Goal: Use online tool/utility: Utilize a website feature to perform a specific function

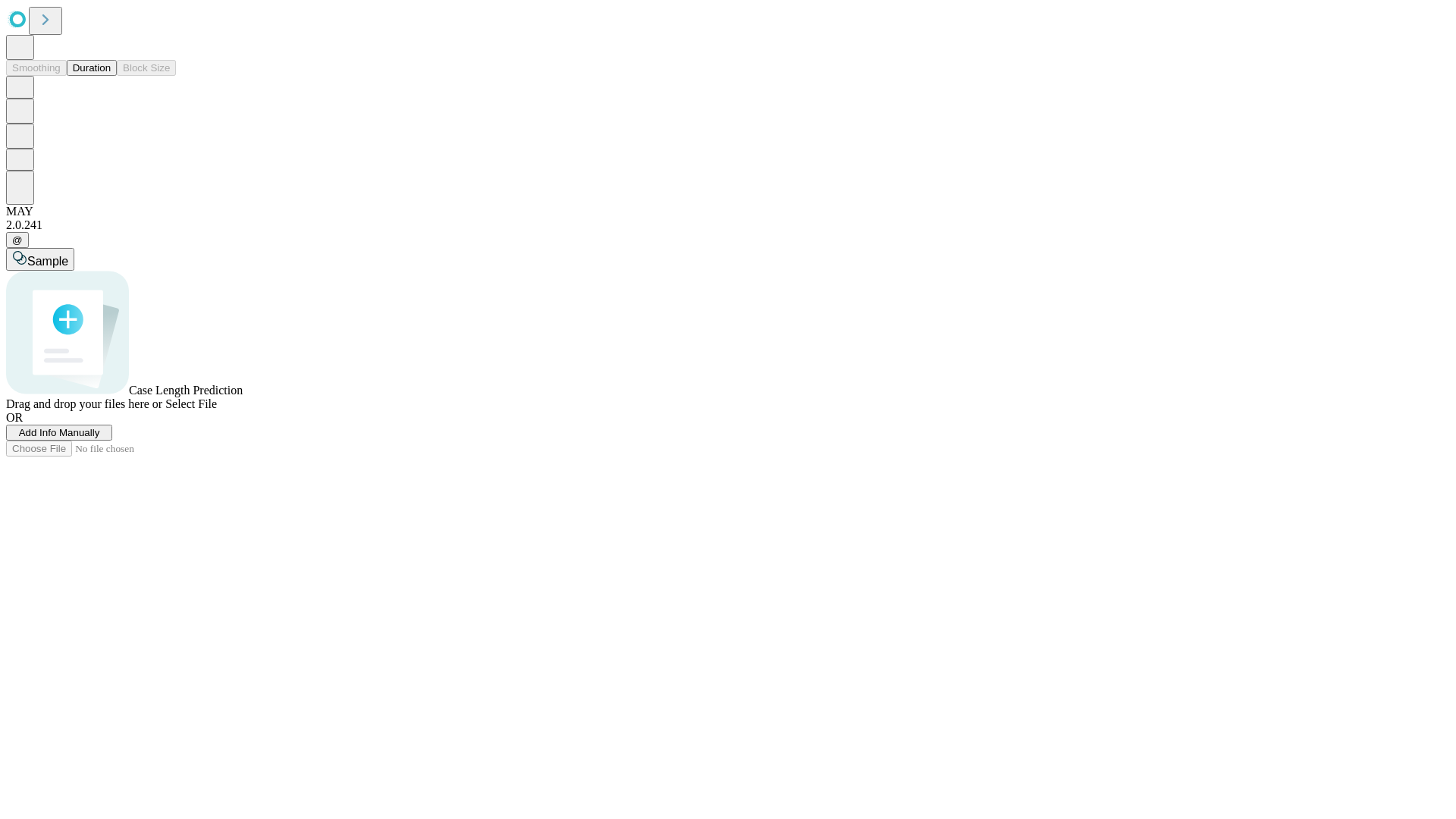
click at [111, 75] on button "Duration" at bounding box center [91, 68] width 50 height 16
click at [216, 410] on span "Select File" at bounding box center [191, 404] width 52 height 13
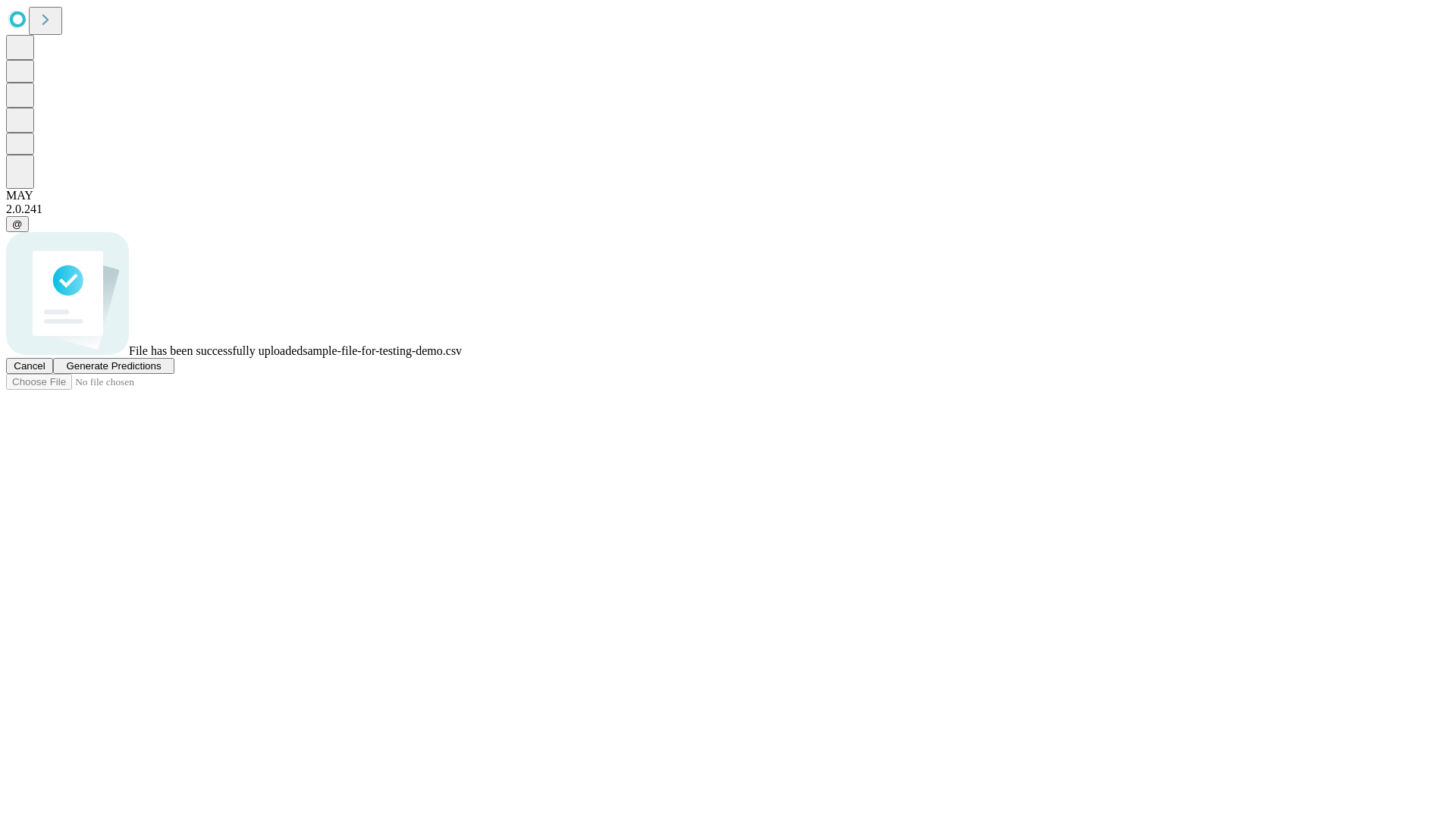
click at [161, 372] on span "Generate Predictions" at bounding box center [114, 365] width 95 height 12
